Goal: Task Accomplishment & Management: Use online tool/utility

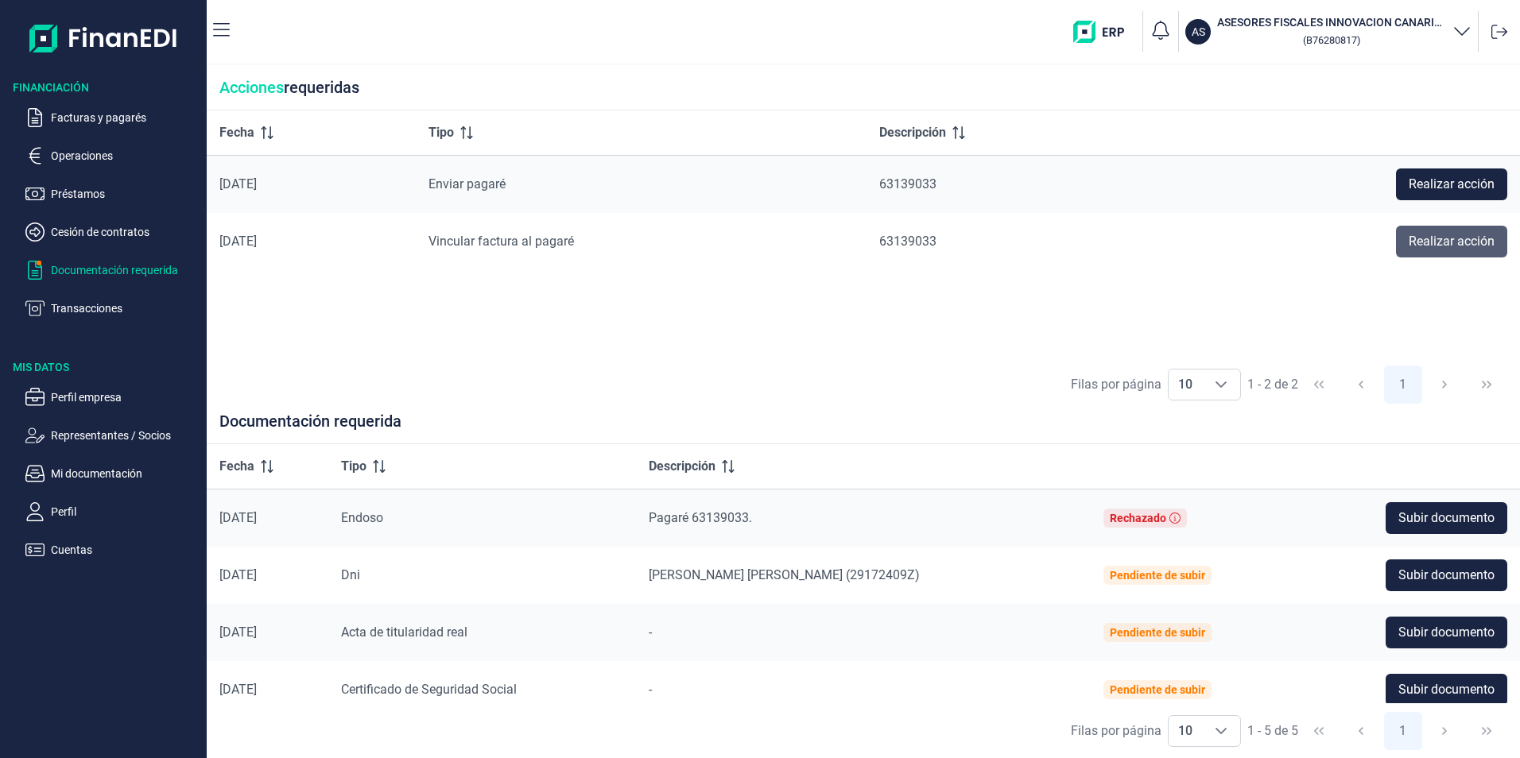
click at [1429, 238] on span "Realizar acción" at bounding box center [1451, 241] width 86 height 19
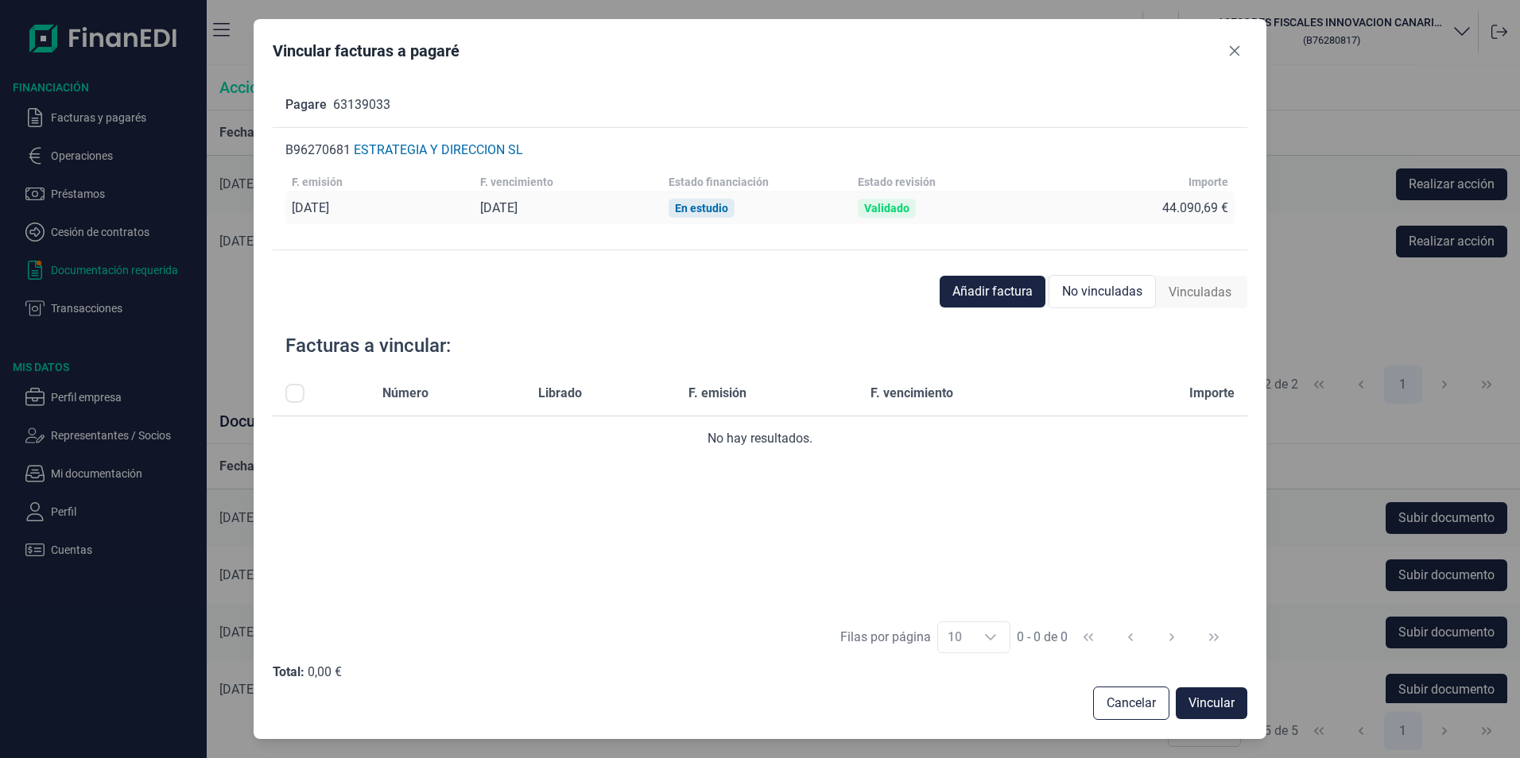
click at [1106, 295] on span "No vinculadas" at bounding box center [1102, 291] width 80 height 19
click at [973, 301] on button "Añadir factura" at bounding box center [993, 292] width 106 height 32
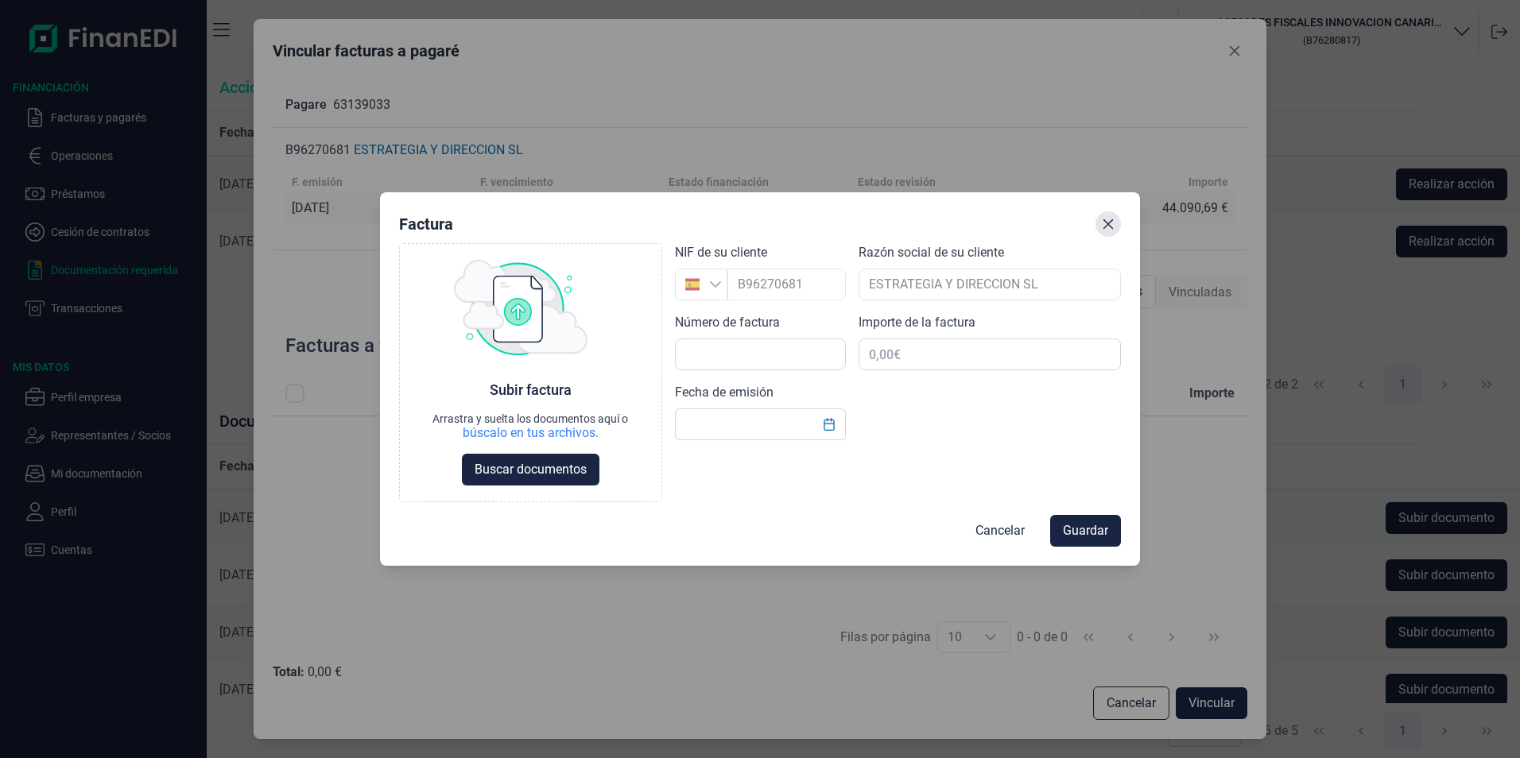
click at [1110, 227] on icon "Close" at bounding box center [1108, 224] width 10 height 10
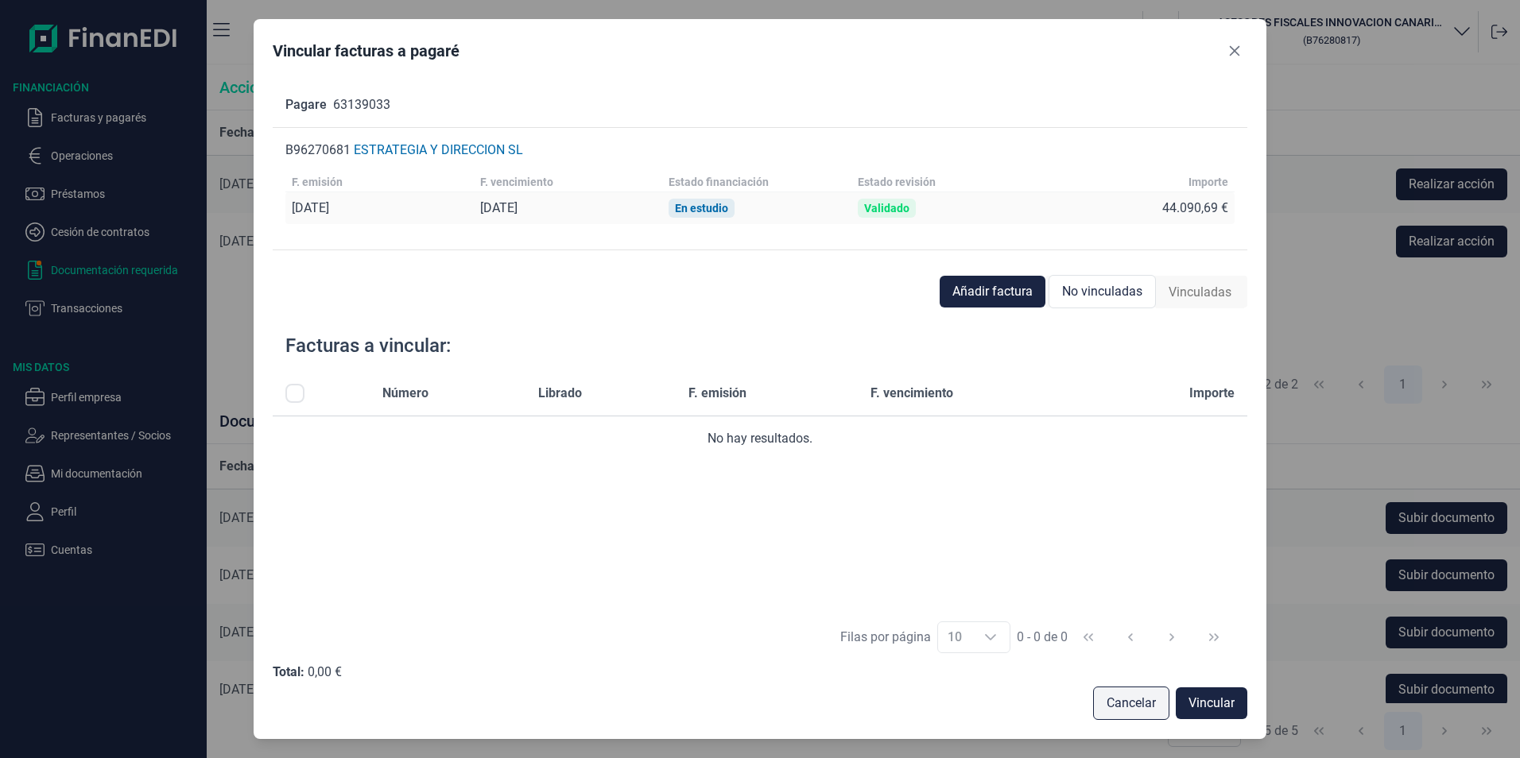
click at [1147, 699] on span "Cancelar" at bounding box center [1130, 703] width 49 height 19
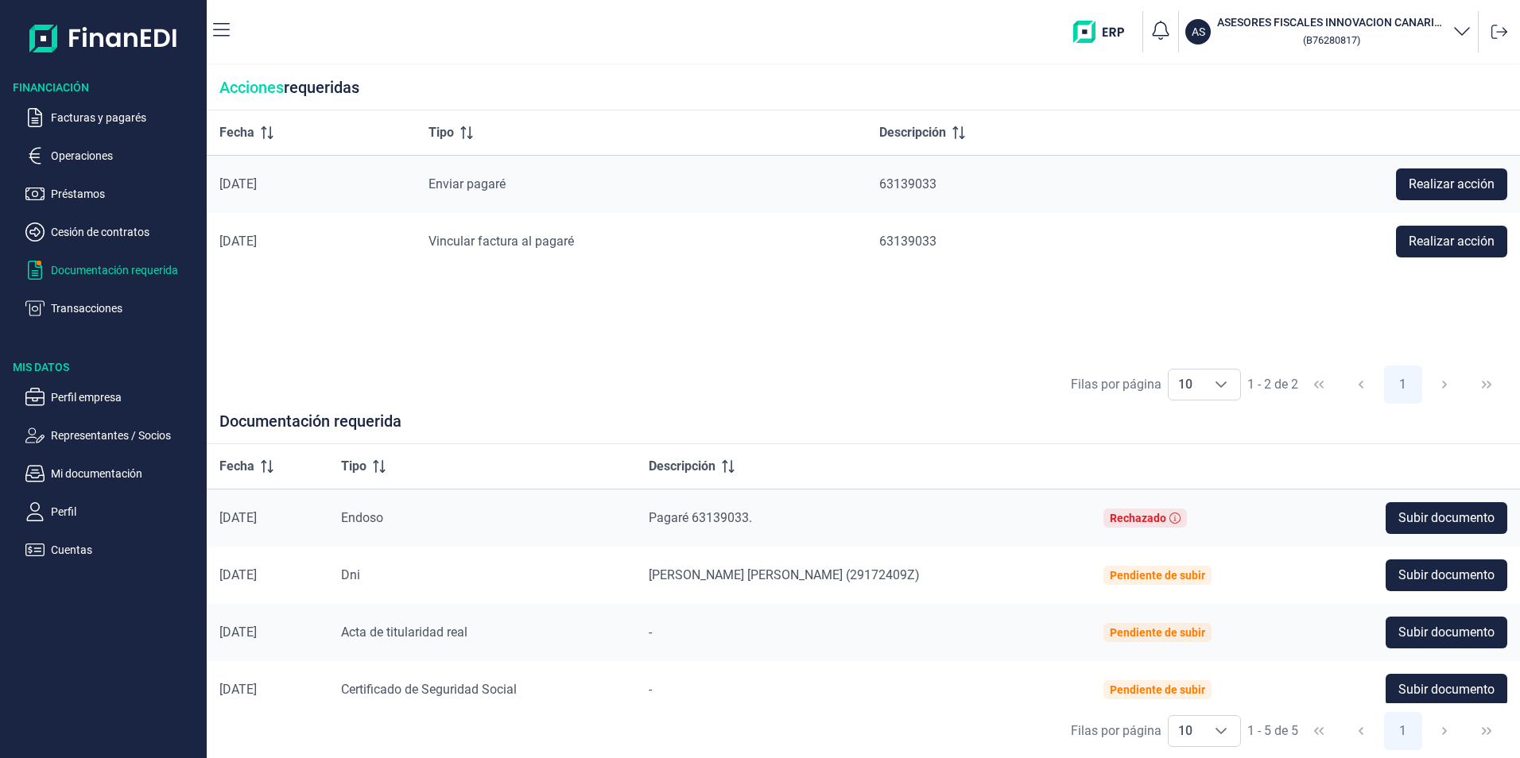
click at [1120, 523] on div "Rechazado" at bounding box center [1144, 518] width 83 height 19
click at [1144, 517] on div "Rechazado" at bounding box center [1138, 518] width 56 height 13
click at [1180, 516] on icon at bounding box center [1174, 518] width 11 height 11
click at [398, 331] on div "Fecha Tipo Descripción [DATE] Enviar pagaré 63139033 Realizar acción [DATE] Vin…" at bounding box center [863, 233] width 1313 height 246
click at [1459, 238] on span "Realizar acción" at bounding box center [1451, 241] width 86 height 19
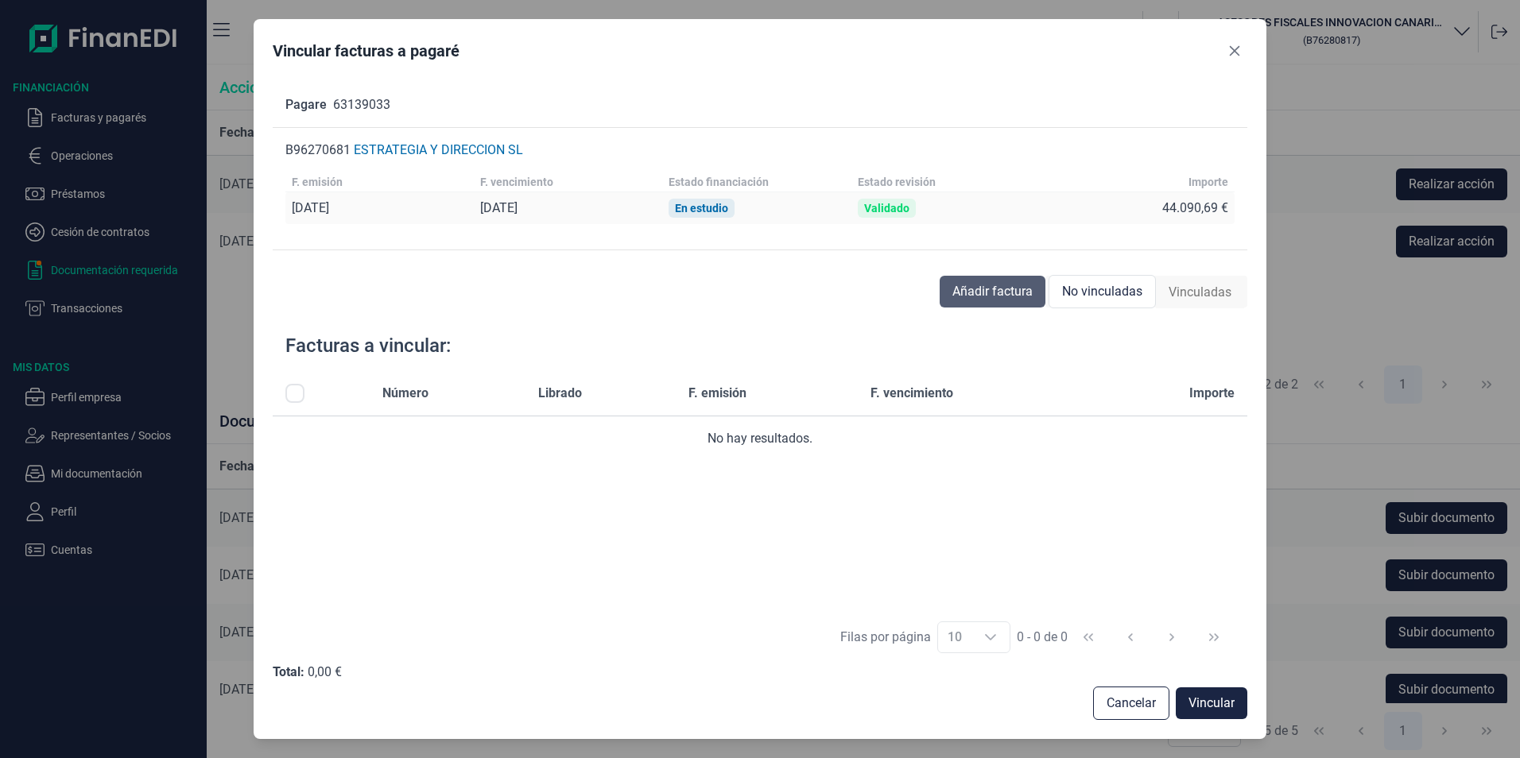
click at [994, 299] on span "Añadir factura" at bounding box center [992, 291] width 80 height 19
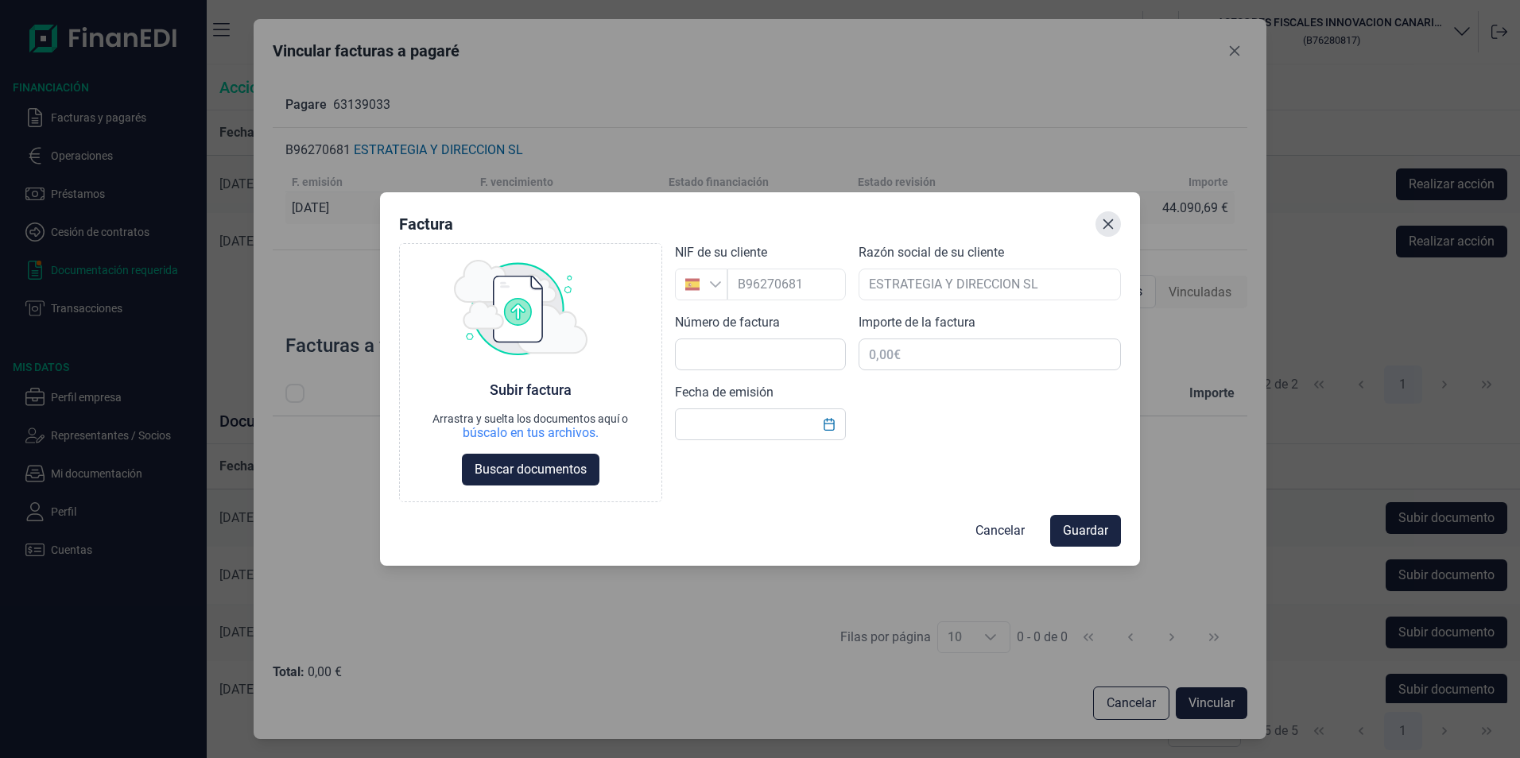
click at [1100, 223] on button "Close" at bounding box center [1107, 223] width 25 height 25
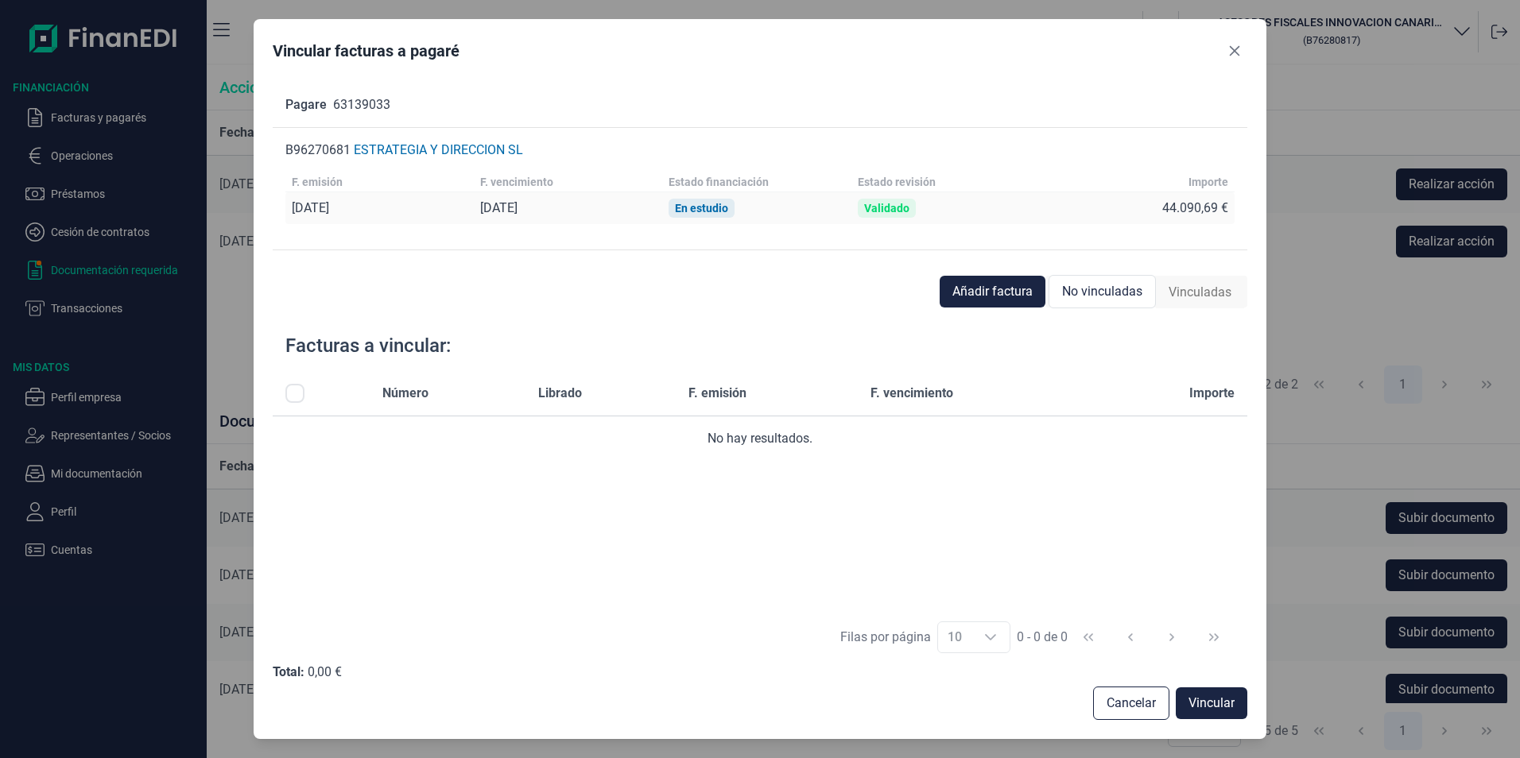
click at [668, 289] on div "Añadir factura No vinculadas Vinculadas" at bounding box center [760, 292] width 975 height 32
click at [1230, 52] on icon "Close" at bounding box center [1234, 51] width 13 height 13
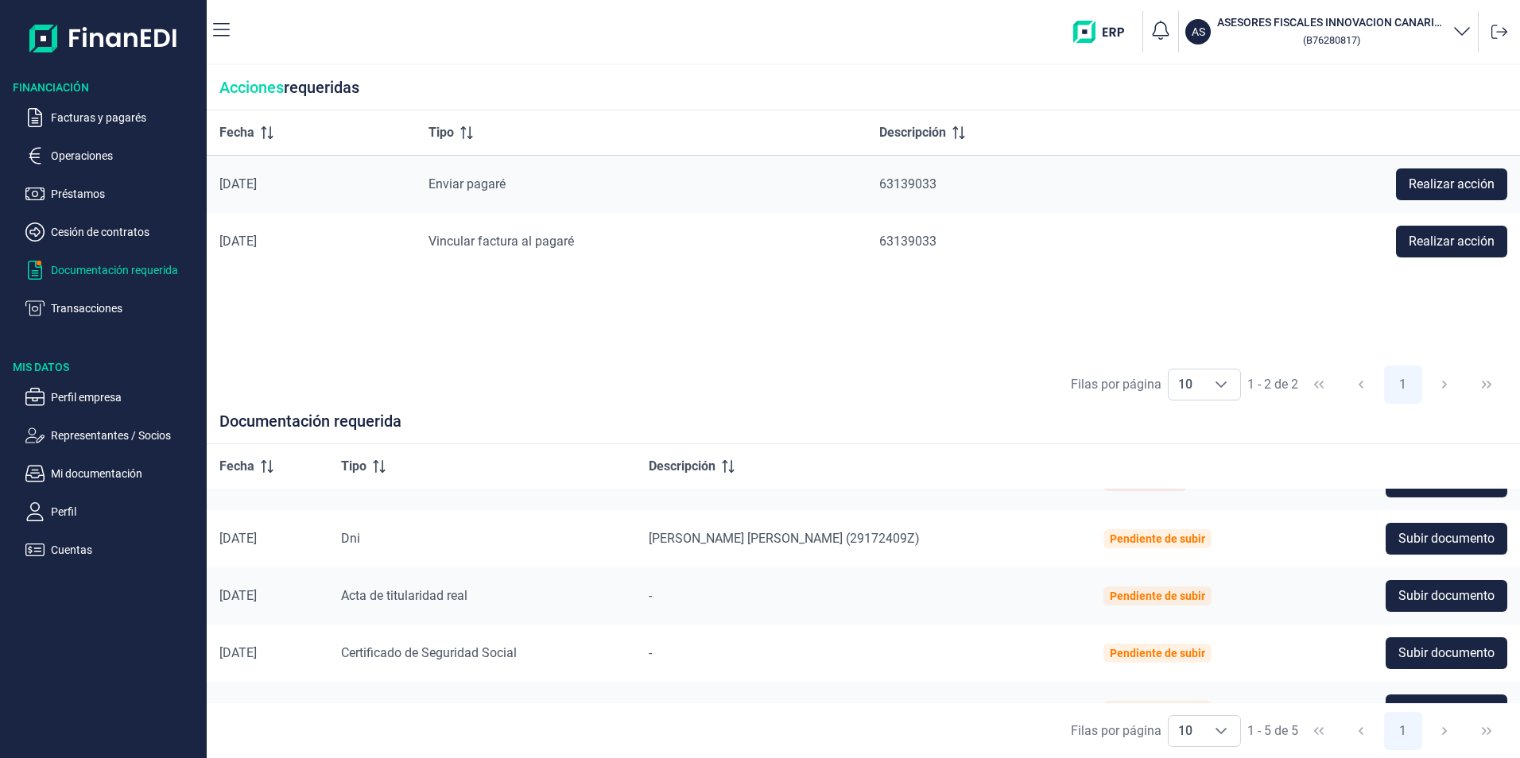
scroll to position [72, 0]
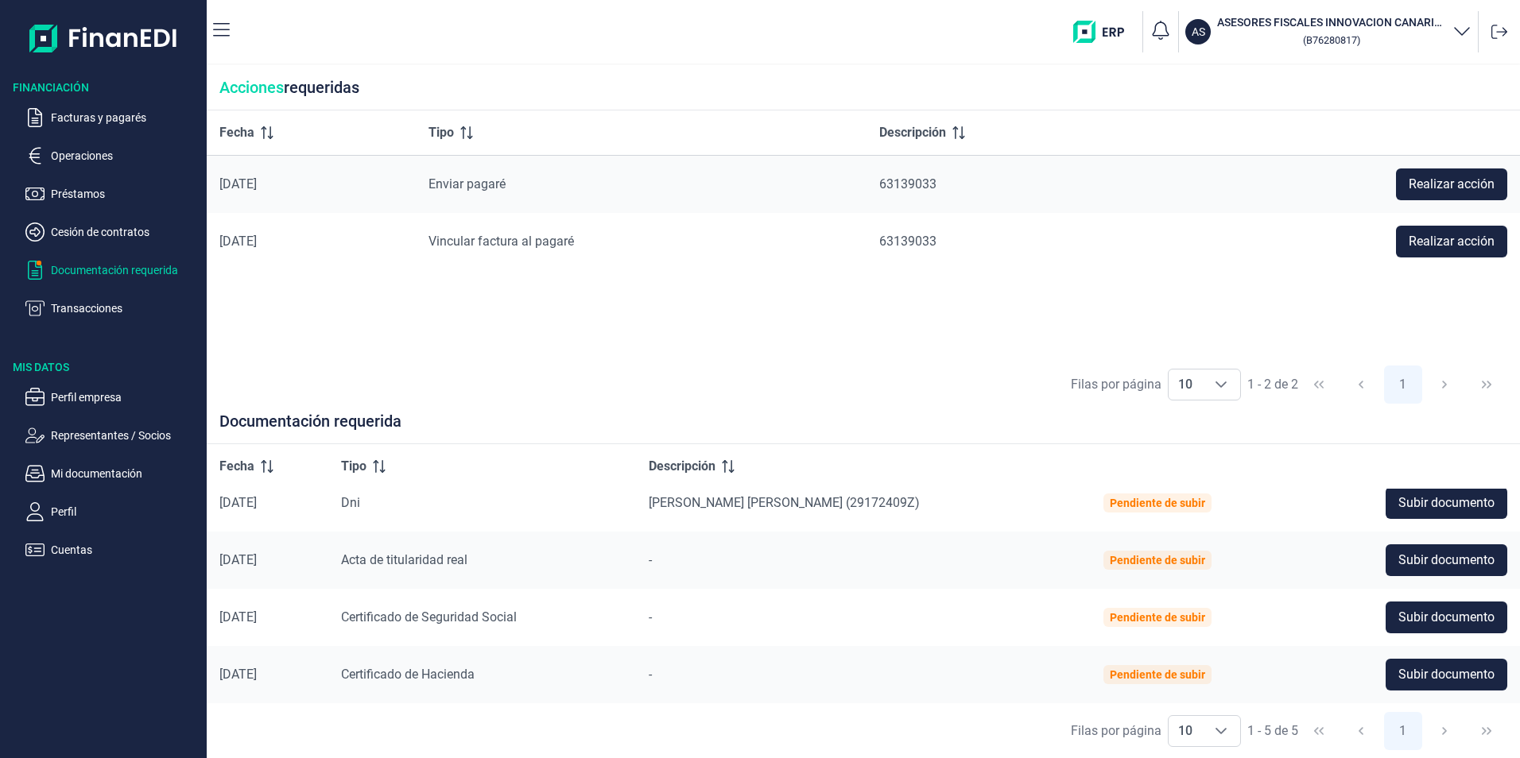
click at [110, 106] on ul "Facturas y pagarés Operaciones Préstamos Cesión de contratos Documentación requ…" at bounding box center [103, 206] width 207 height 223
click at [110, 117] on p "Facturas y pagarés" at bounding box center [125, 117] width 149 height 19
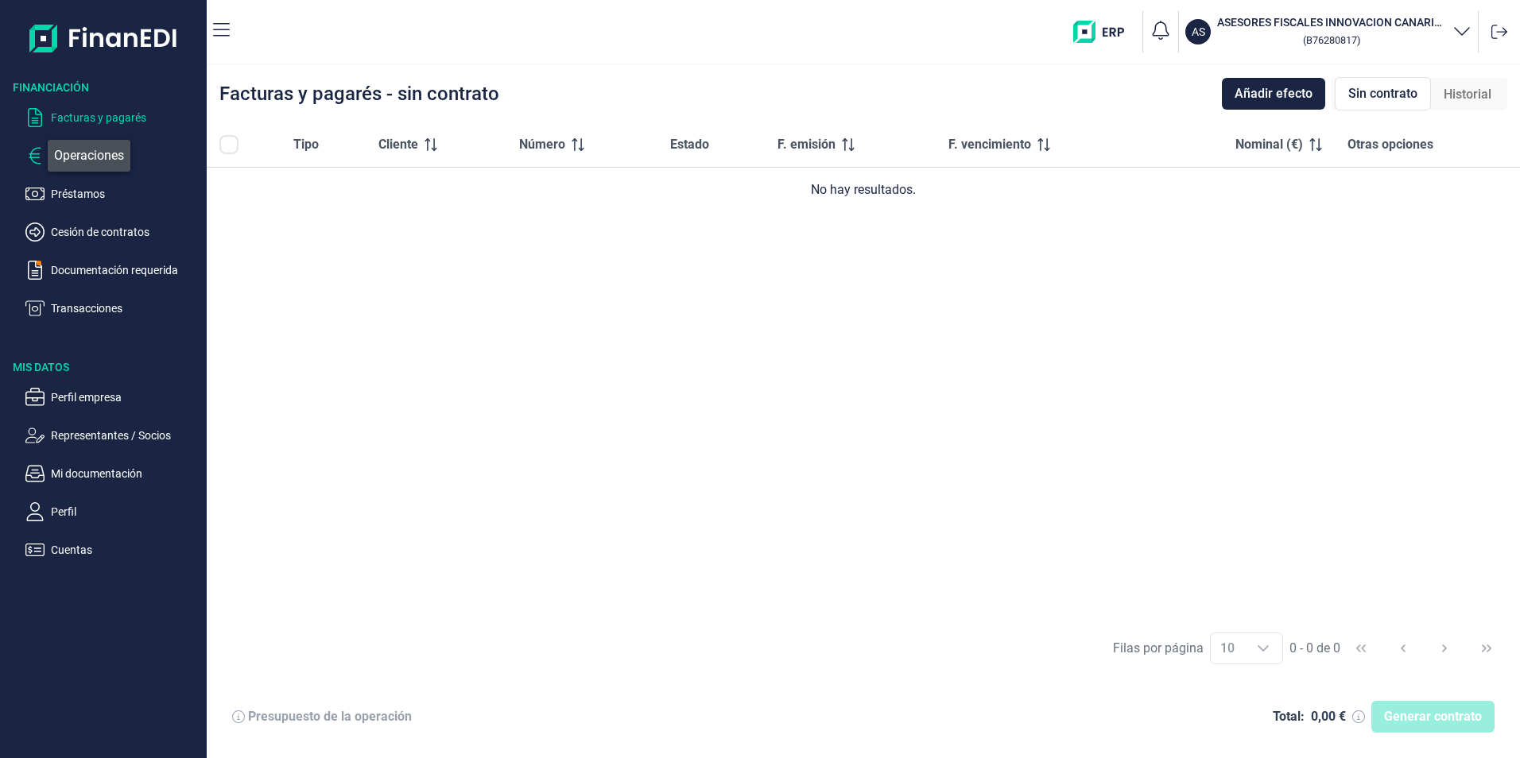
click at [43, 149] on icon "button" at bounding box center [34, 155] width 19 height 19
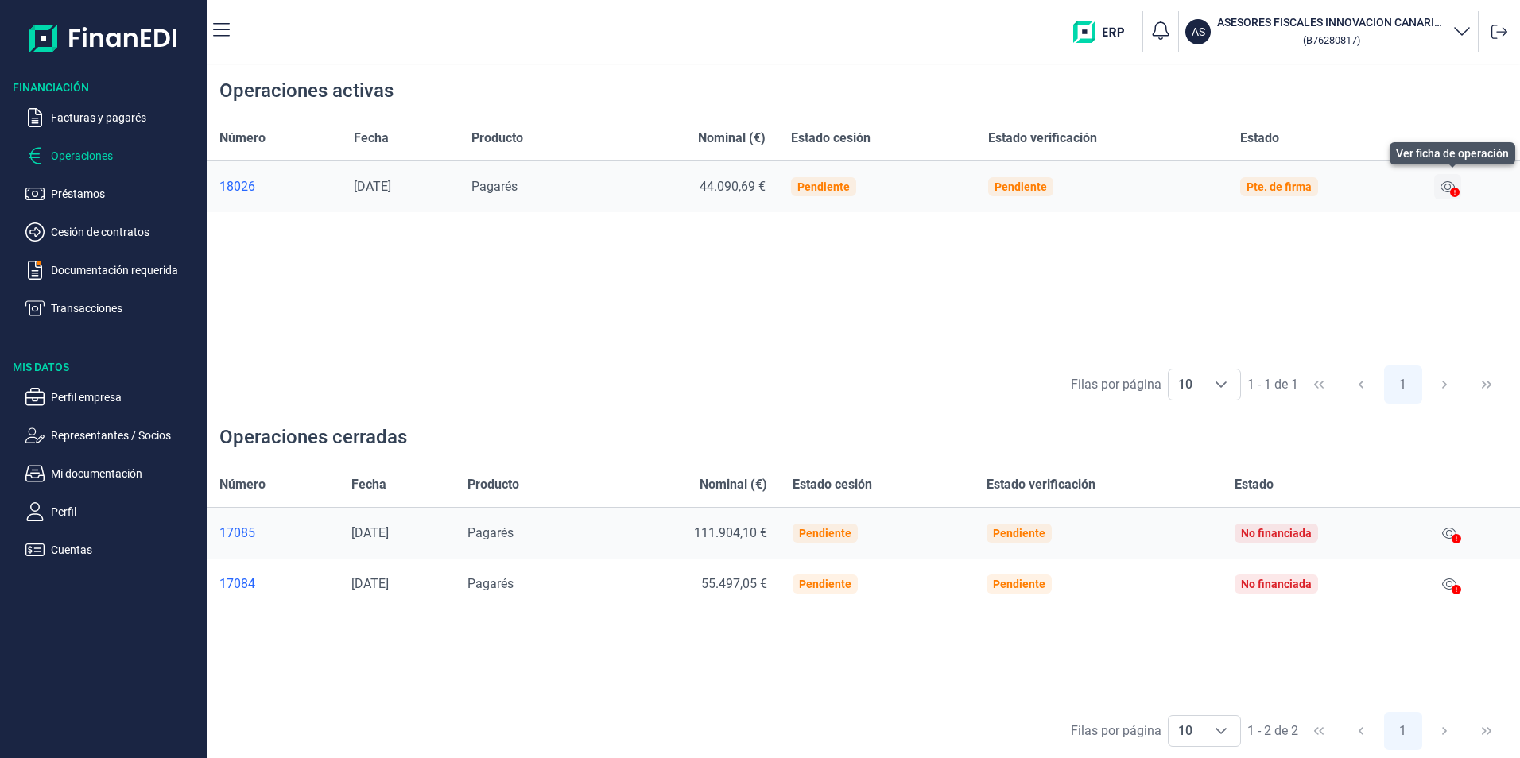
click at [1451, 188] on icon at bounding box center [1447, 186] width 14 height 13
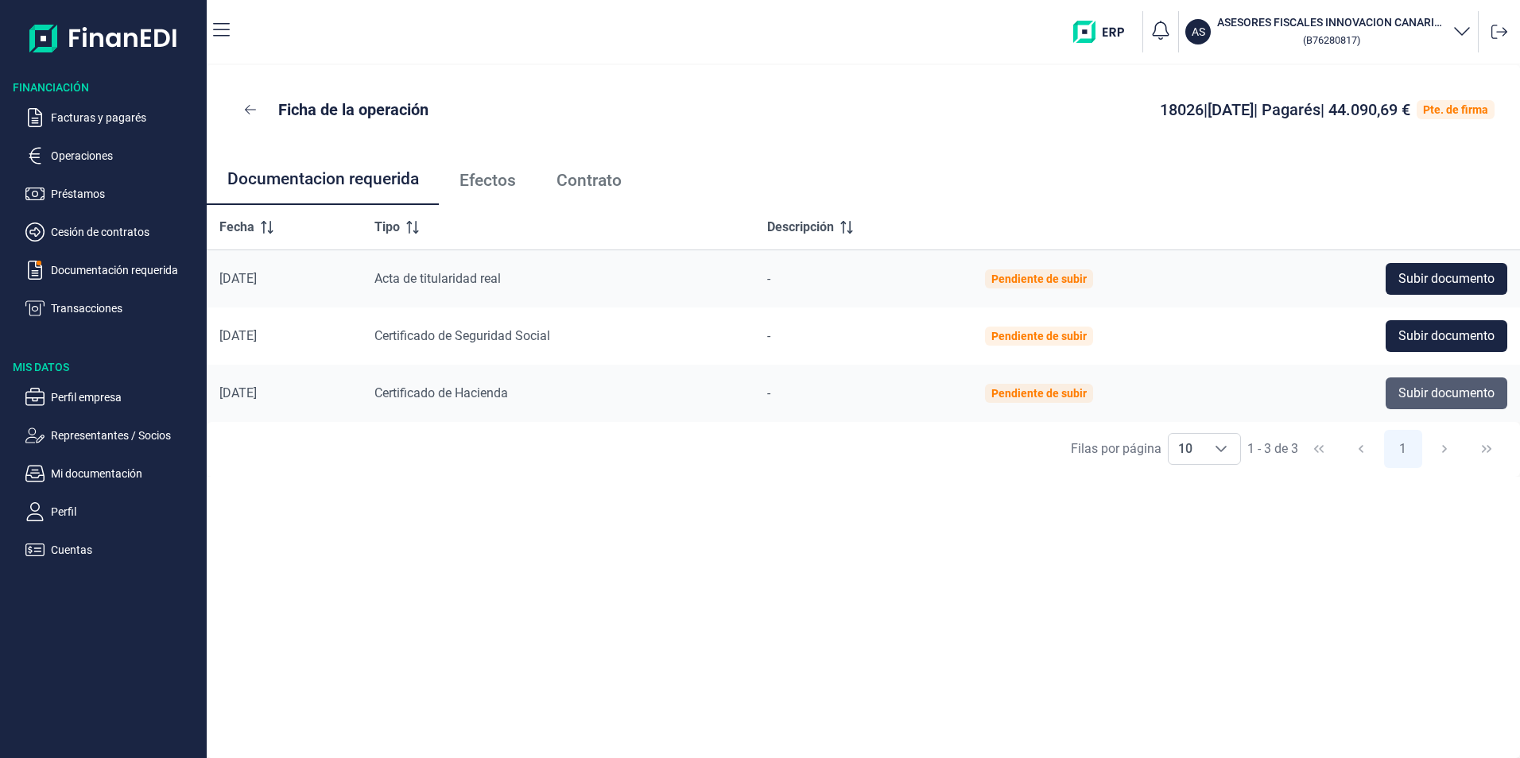
click at [1401, 389] on span "Subir documento" at bounding box center [1446, 393] width 96 height 19
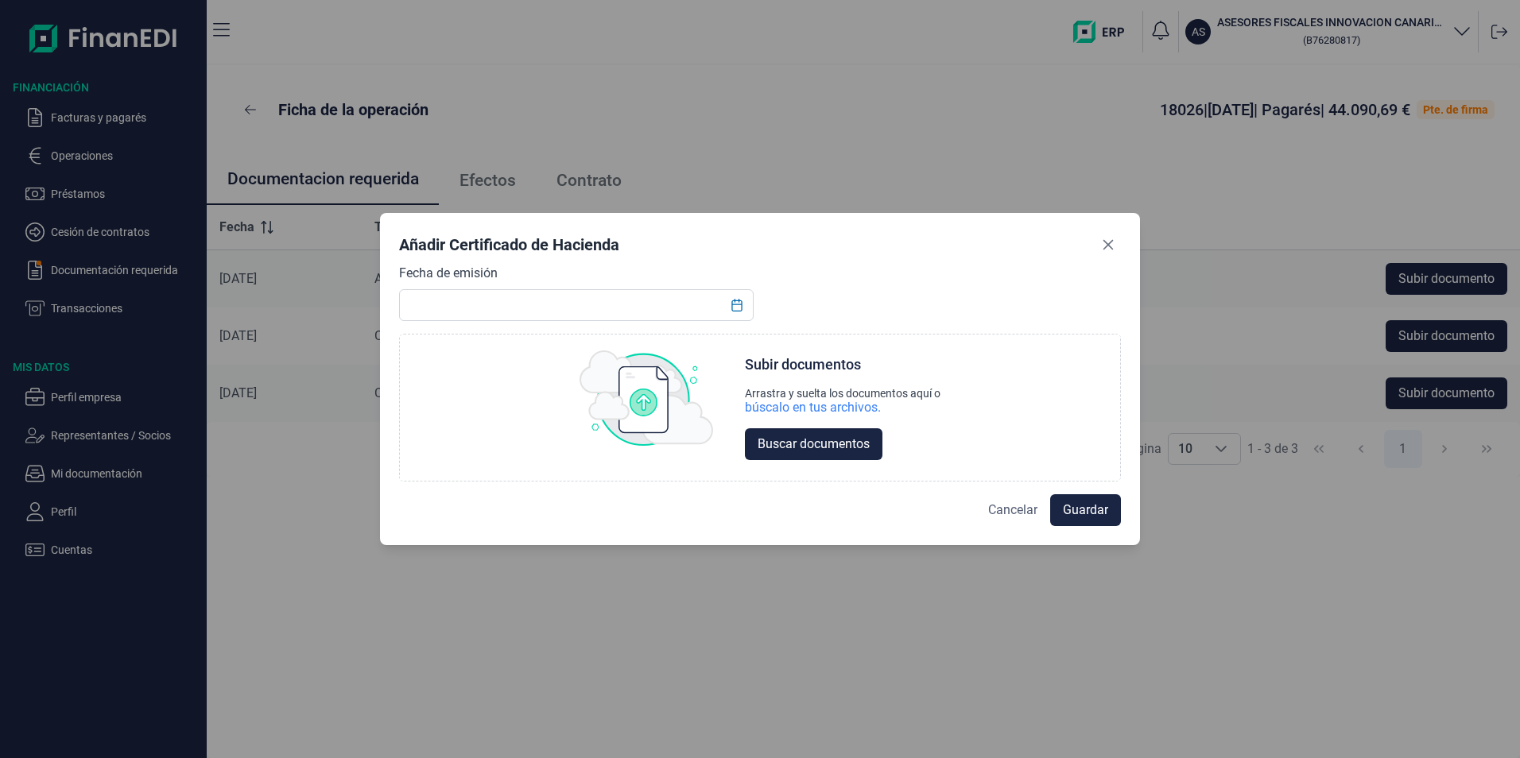
click at [1014, 514] on span "Cancelar" at bounding box center [1012, 510] width 49 height 19
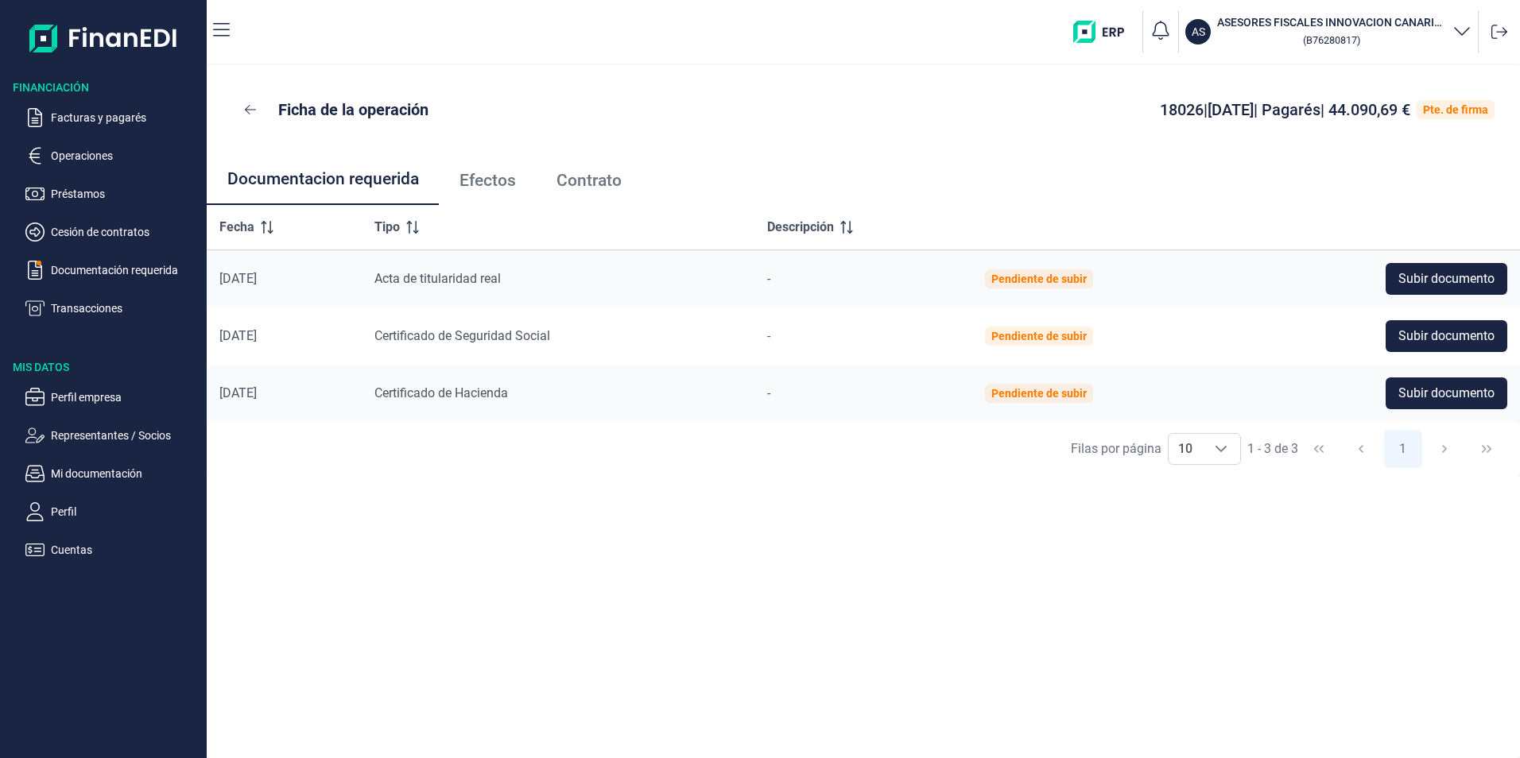
click at [506, 187] on span "Efectos" at bounding box center [487, 180] width 56 height 17
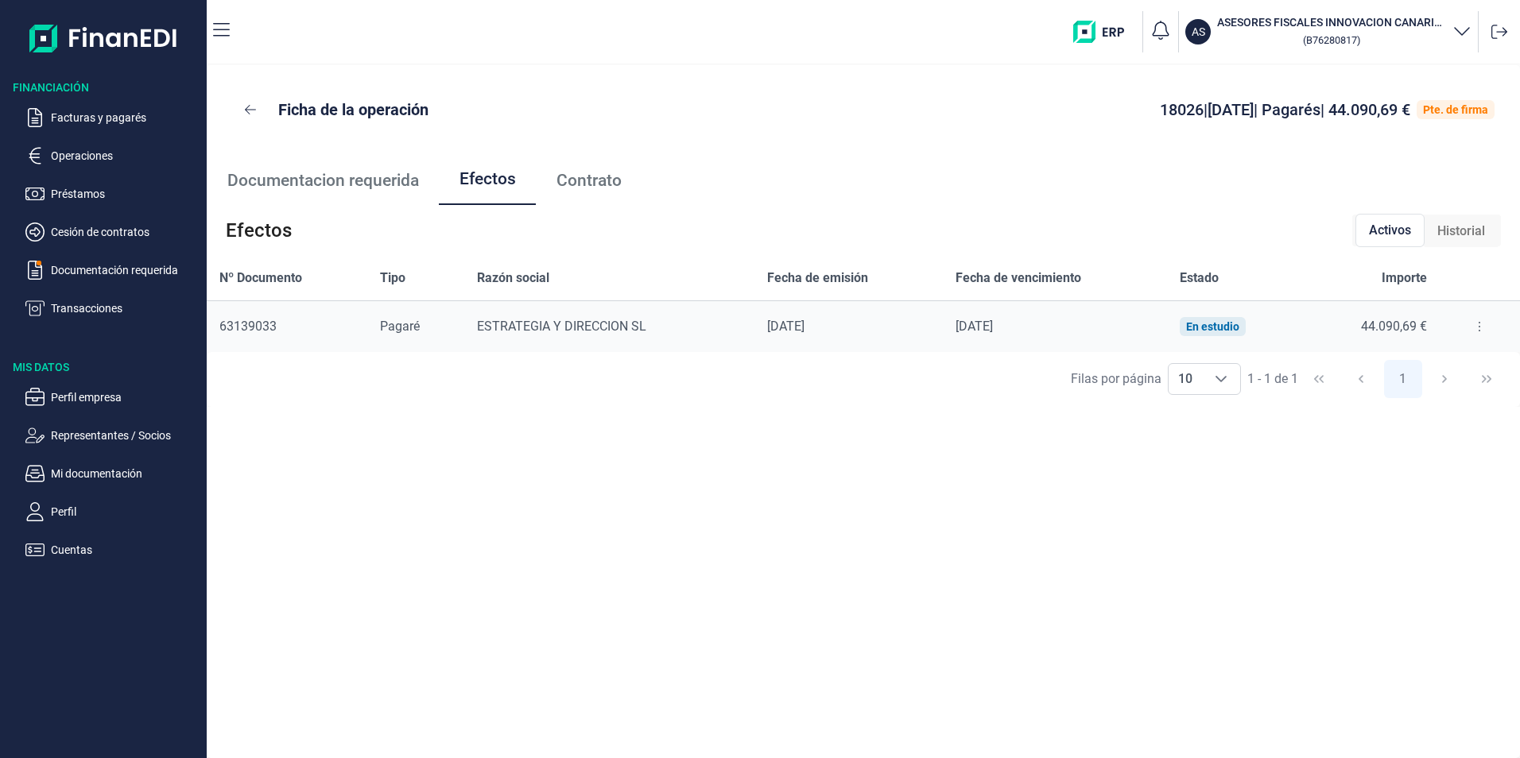
click at [1478, 326] on icon at bounding box center [1479, 326] width 3 height 13
click at [1436, 367] on span "Detalles efecto" at bounding box center [1427, 366] width 72 height 16
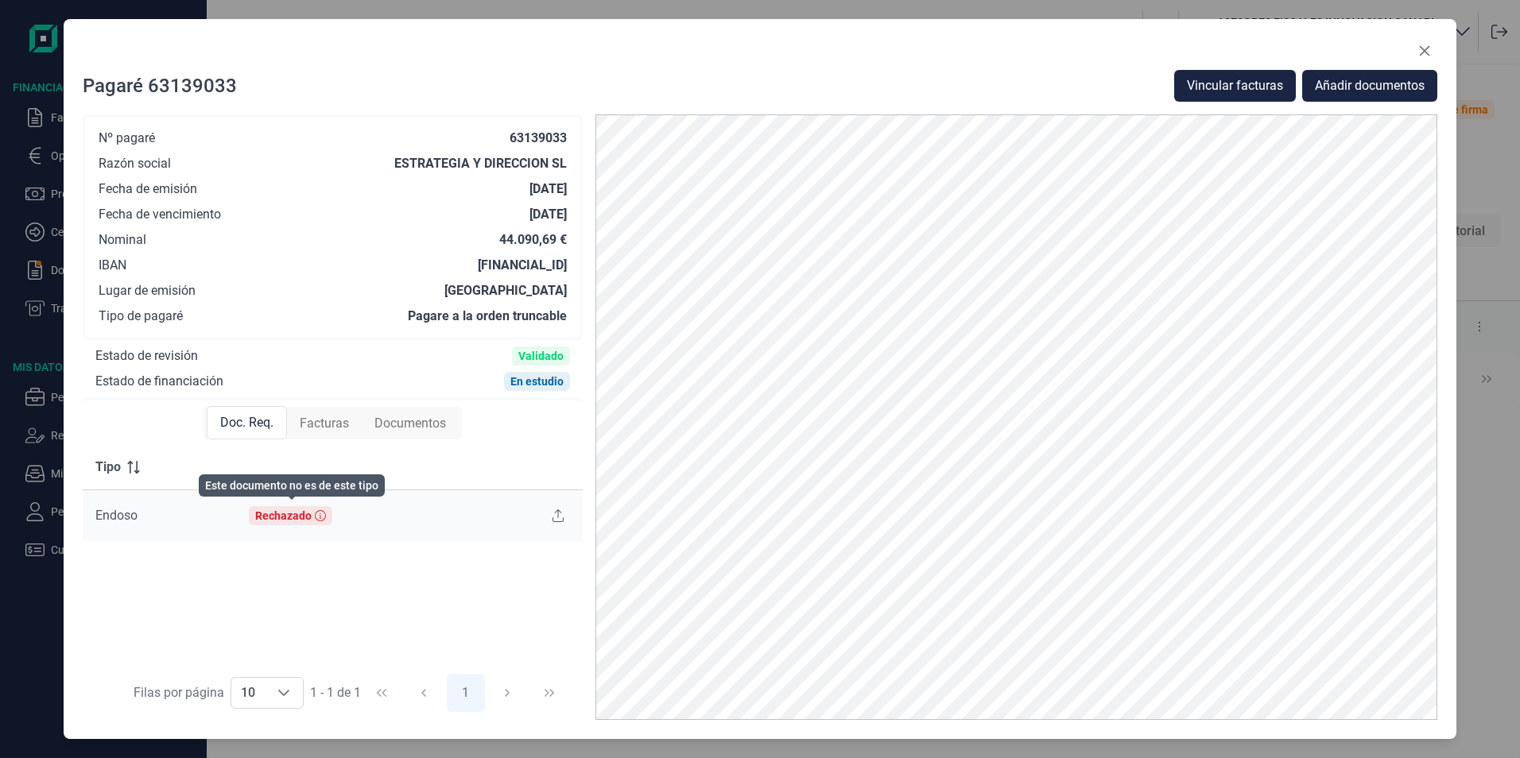
click at [318, 518] on icon at bounding box center [320, 515] width 11 height 11
click at [559, 513] on icon at bounding box center [557, 515] width 11 height 13
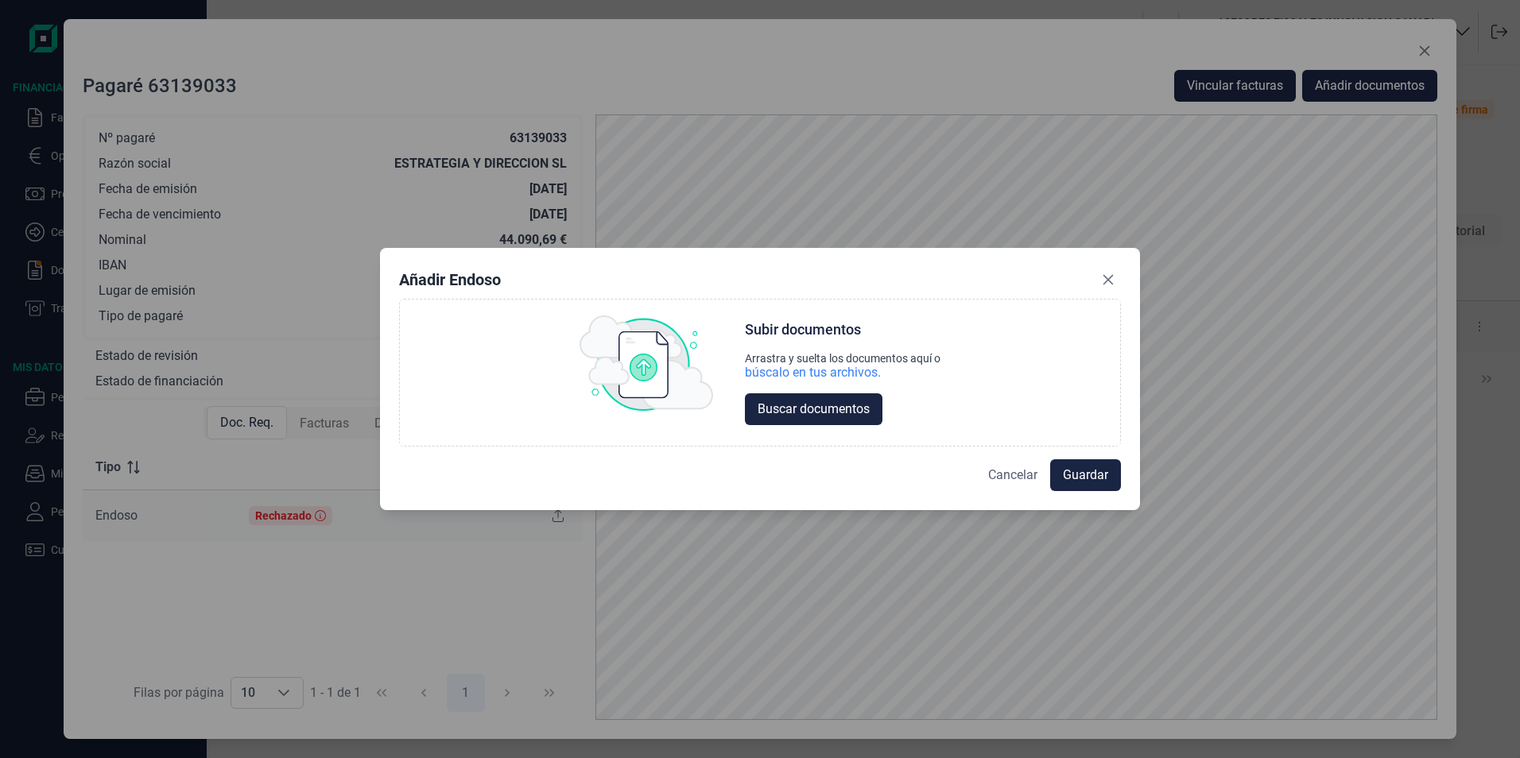
click at [1012, 479] on span "Cancelar" at bounding box center [1012, 475] width 49 height 19
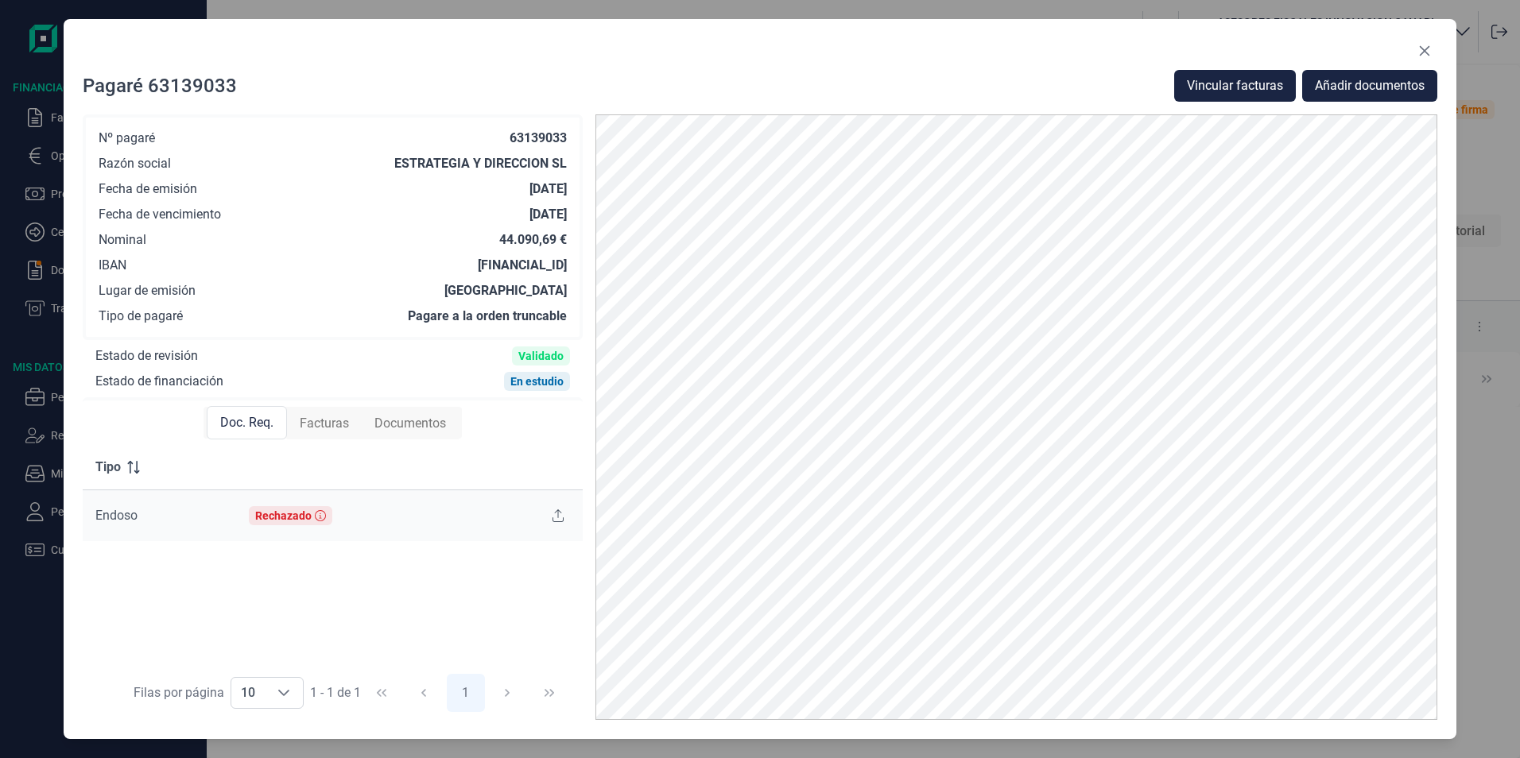
click at [322, 423] on span "Facturas" at bounding box center [324, 423] width 49 height 19
click at [405, 424] on span "Documentos" at bounding box center [410, 423] width 72 height 19
click at [242, 416] on span "Doc. Req." at bounding box center [245, 423] width 53 height 19
click at [281, 520] on div "Rechazado" at bounding box center [283, 515] width 56 height 13
click at [413, 599] on div "Tipo Endoso Rechazado" at bounding box center [333, 555] width 500 height 221
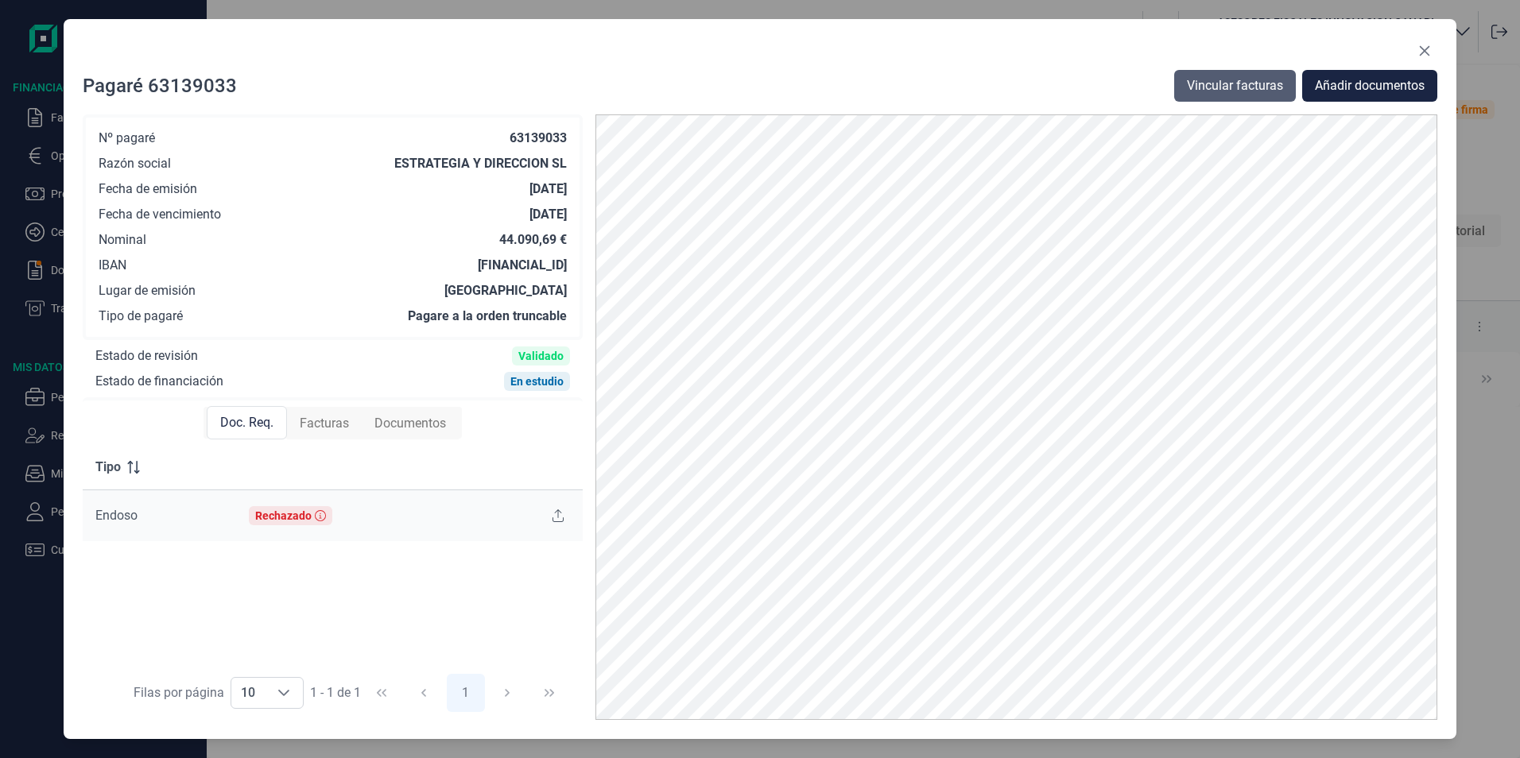
click at [1273, 81] on span "Vincular facturas" at bounding box center [1235, 85] width 96 height 19
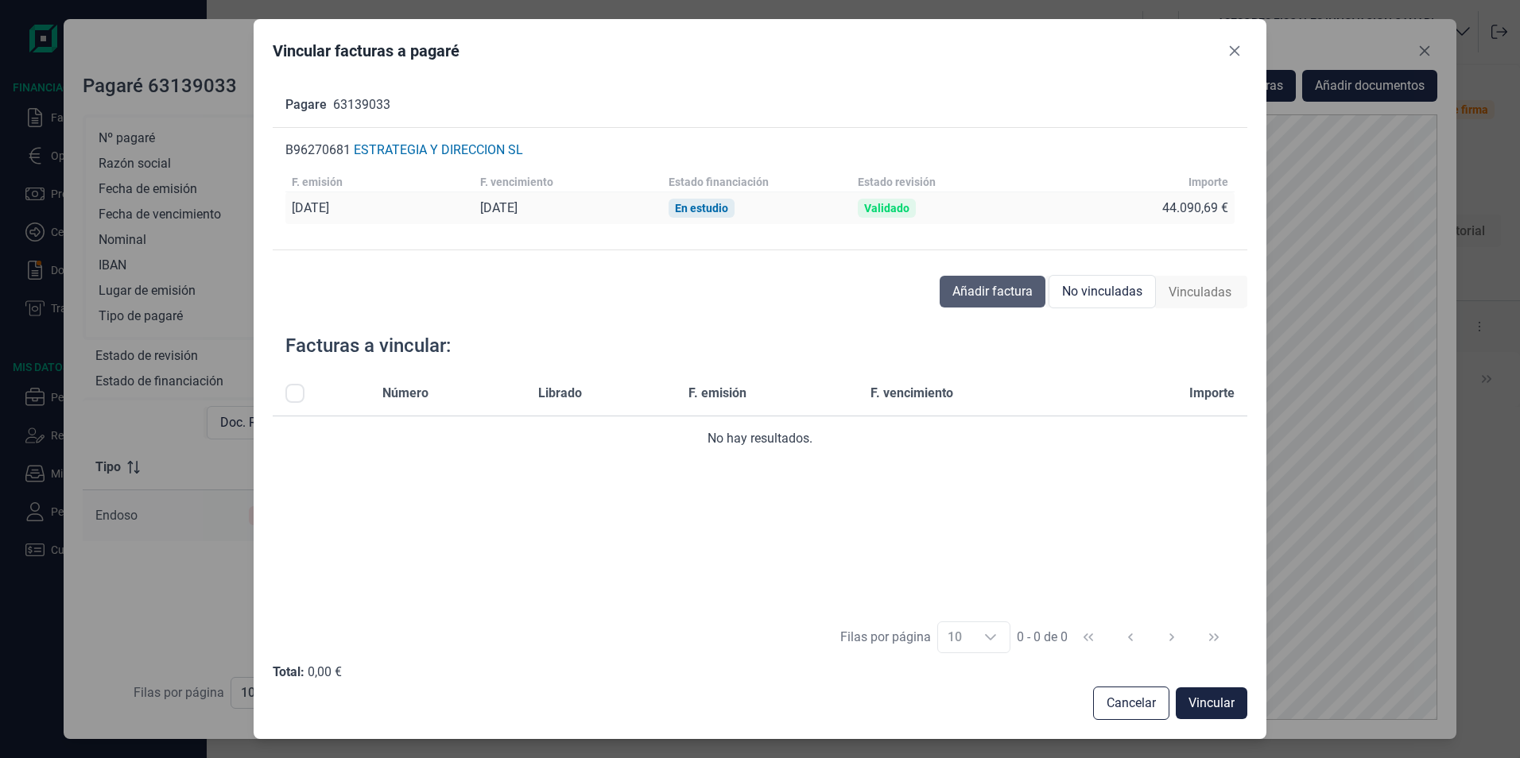
click at [986, 302] on button "Añadir factura" at bounding box center [993, 292] width 106 height 32
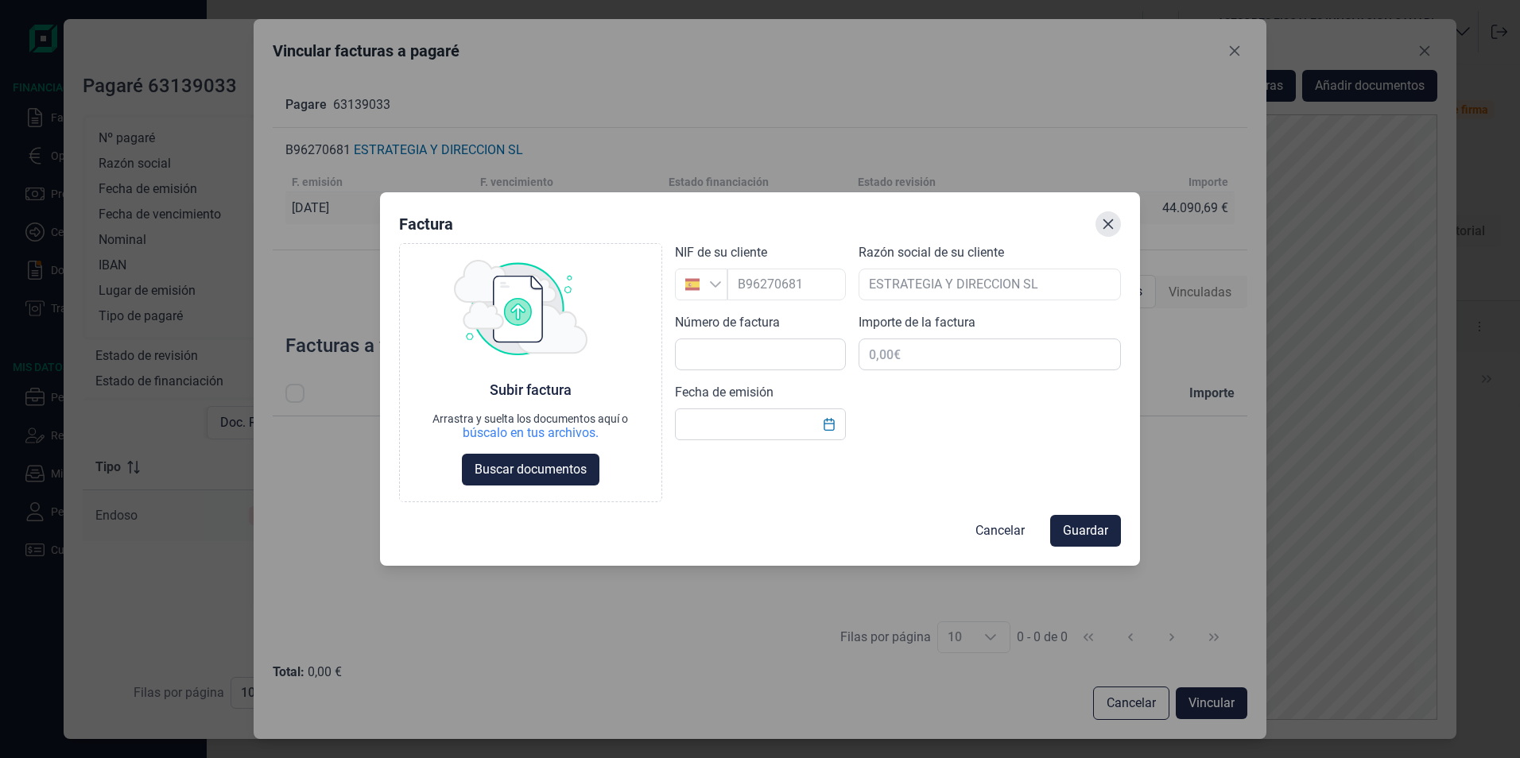
click at [1109, 221] on icon "Close" at bounding box center [1108, 224] width 13 height 13
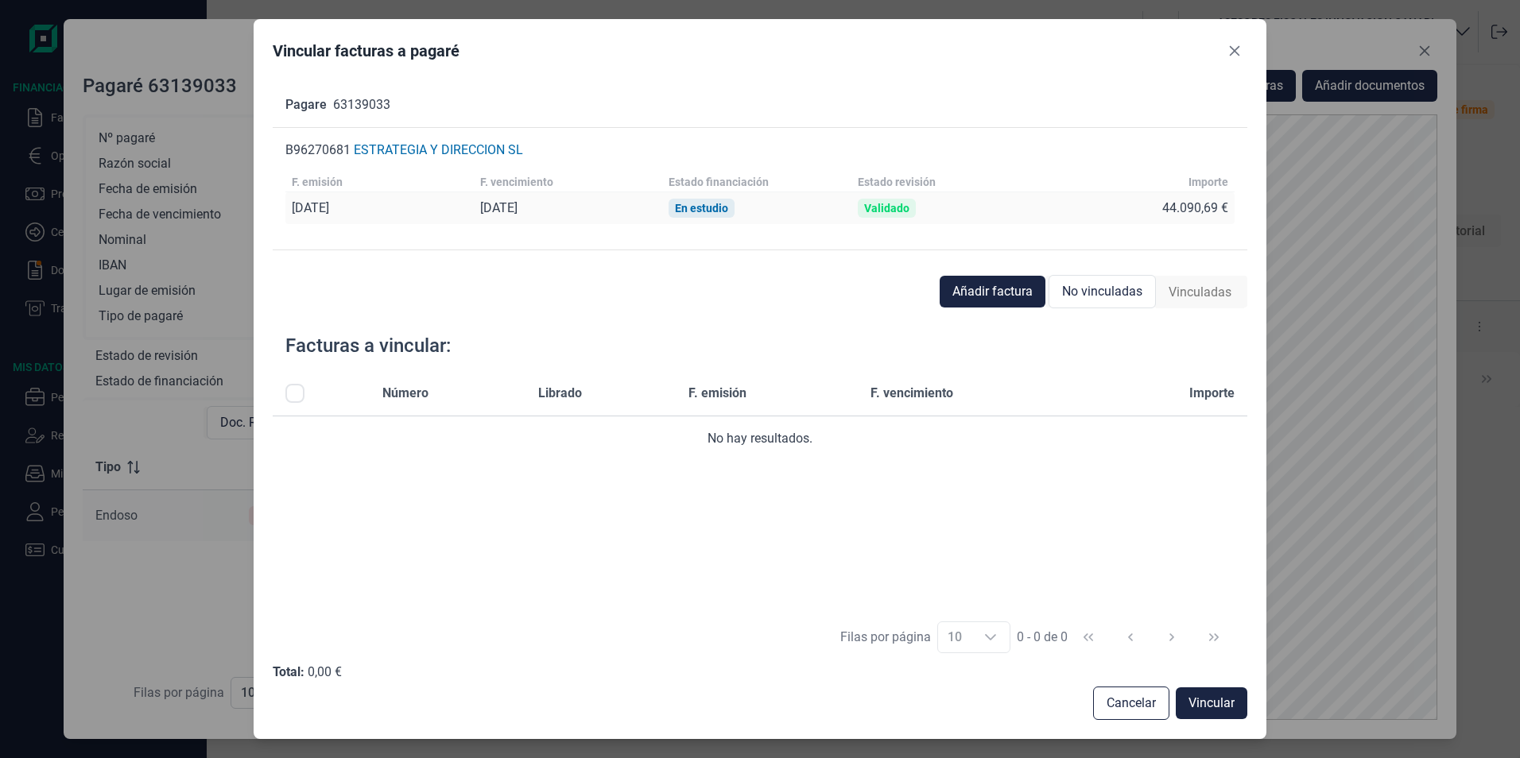
drag, startPoint x: 1109, startPoint y: 221, endPoint x: 799, endPoint y: 281, distance: 315.7
click at [799, 281] on div "Añadir factura No vinculadas Vinculadas" at bounding box center [760, 292] width 975 height 32
click at [1230, 46] on icon "Close" at bounding box center [1235, 51] width 10 height 10
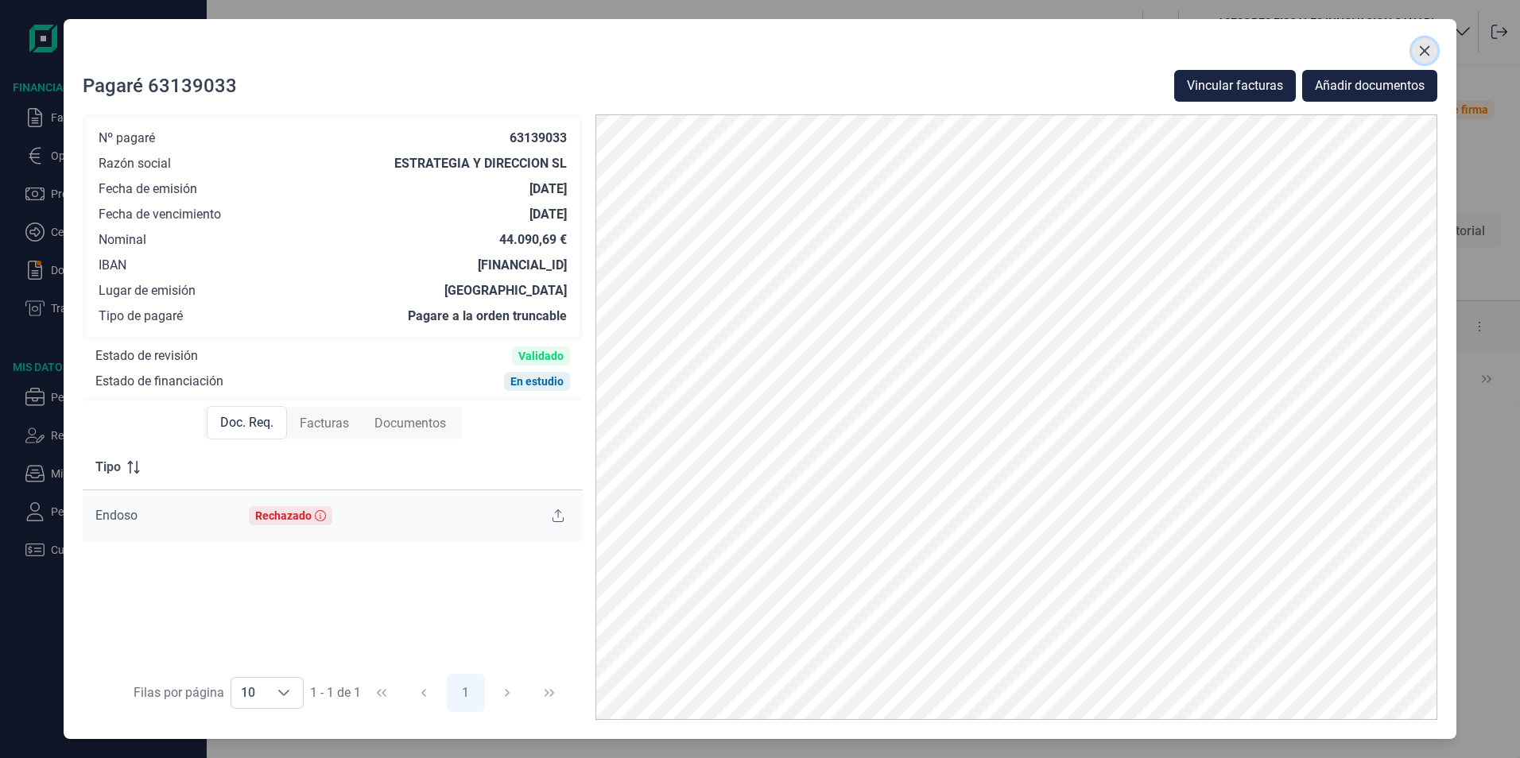
click at [1424, 53] on icon "Close" at bounding box center [1424, 51] width 13 height 13
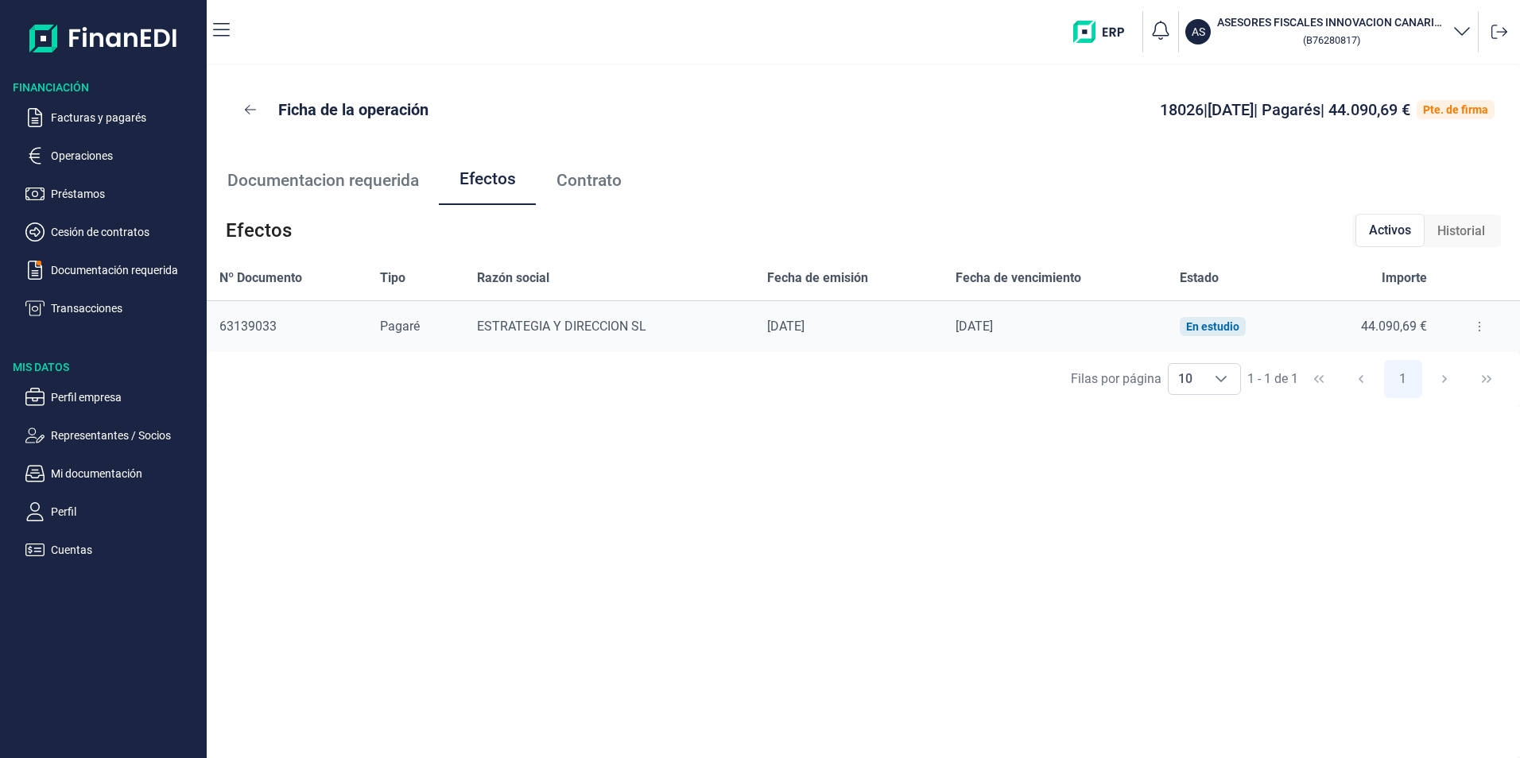
click at [1409, 24] on h3 "ASESORES FISCALES INNOVACION CANARIAS SL" at bounding box center [1331, 22] width 229 height 16
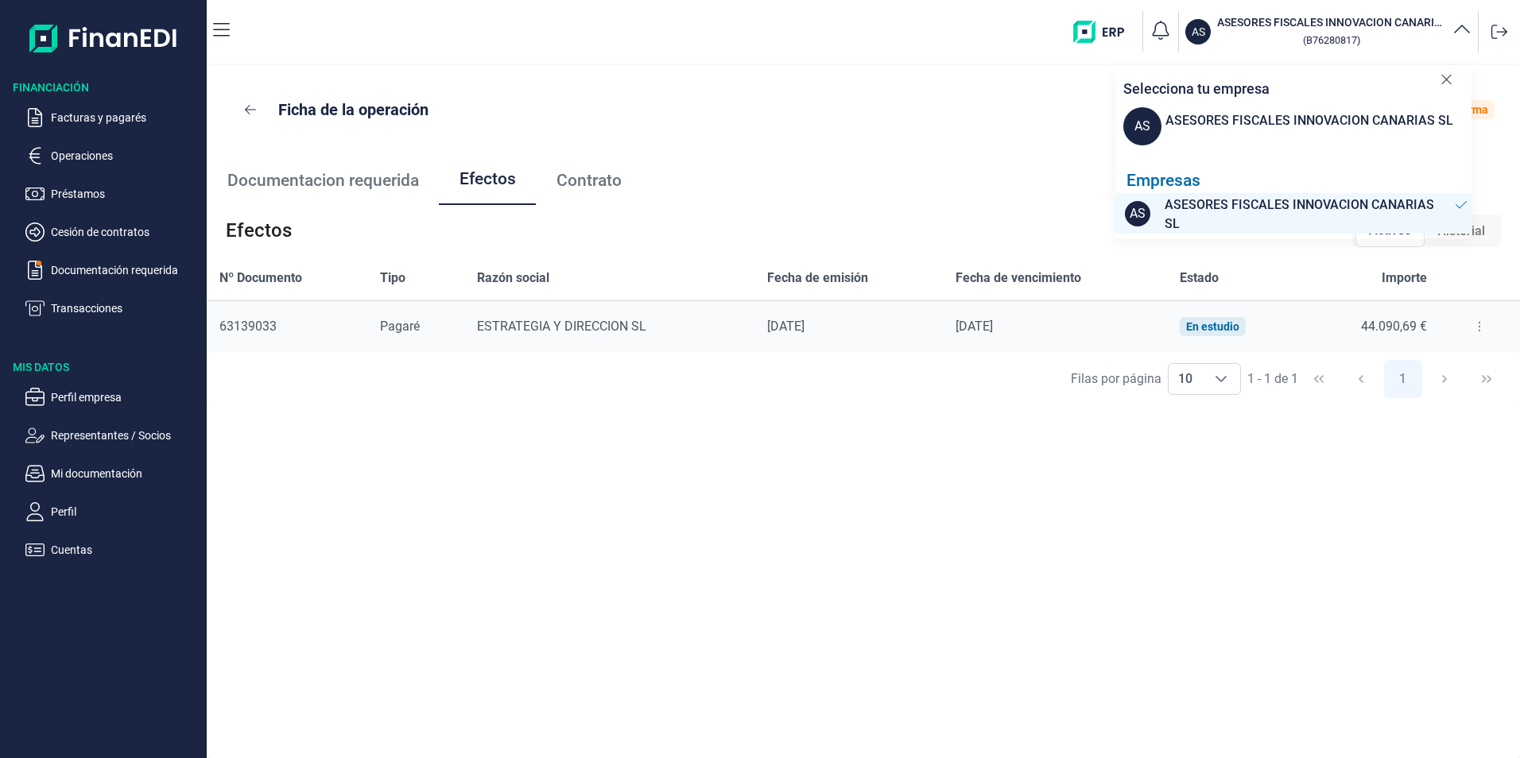
click at [1409, 24] on h3 "ASESORES FISCALES INNOVACION CANARIAS SL" at bounding box center [1331, 22] width 229 height 16
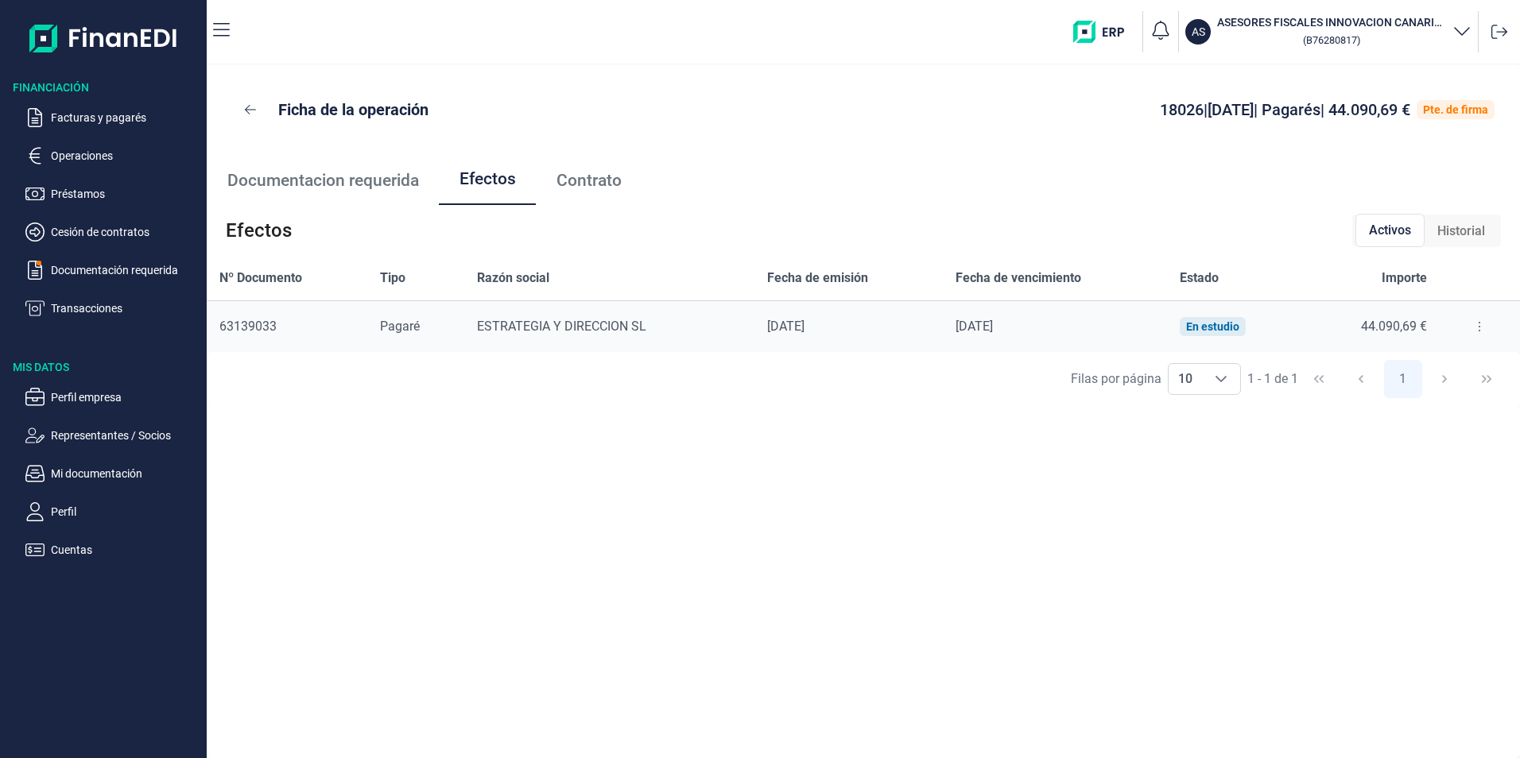
click at [941, 506] on div "Ficha de la operación 18026 | [DATE] | Pagarés | 44.090,69 € Pte. de firma Docu…" at bounding box center [863, 411] width 1313 height 693
click at [115, 114] on p "Facturas y pagarés" at bounding box center [125, 117] width 149 height 19
